Goal: Information Seeking & Learning: Learn about a topic

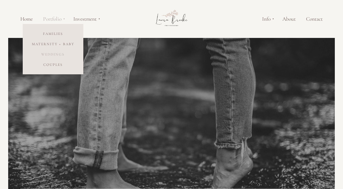
click at [53, 53] on link "Weddings" at bounding box center [53, 54] width 61 height 10
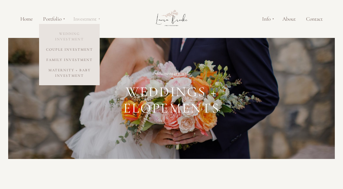
click at [72, 35] on link "Wedding Investment" at bounding box center [69, 36] width 61 height 16
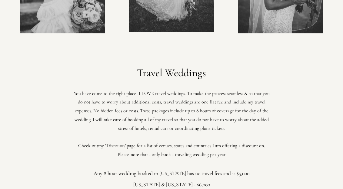
scroll to position [1089, 0]
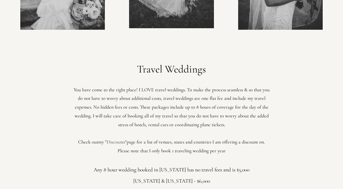
click at [119, 140] on link "Disc﻿ounts" at bounding box center [116, 142] width 18 height 6
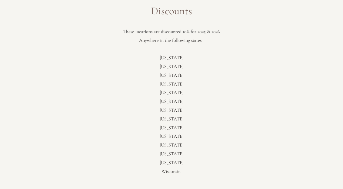
scroll to position [1, 0]
